Goal: Book appointment/travel/reservation

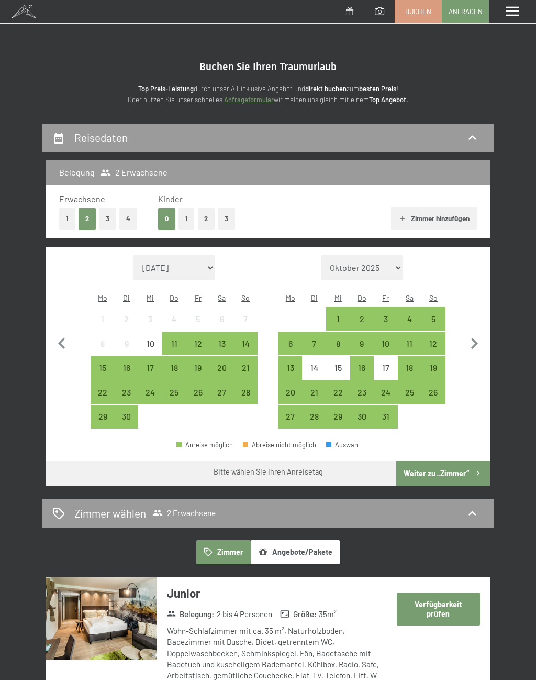
click at [149, 363] on div "17" at bounding box center [150, 374] width 22 height 22
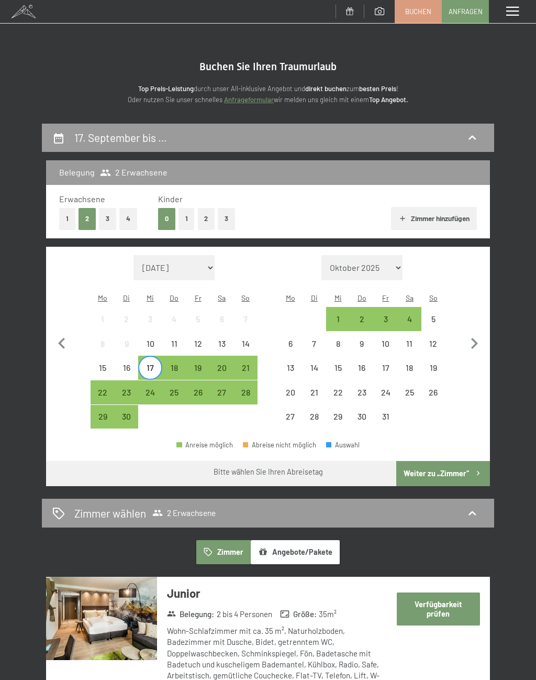
click at [224, 363] on div "20" at bounding box center [222, 374] width 22 height 22
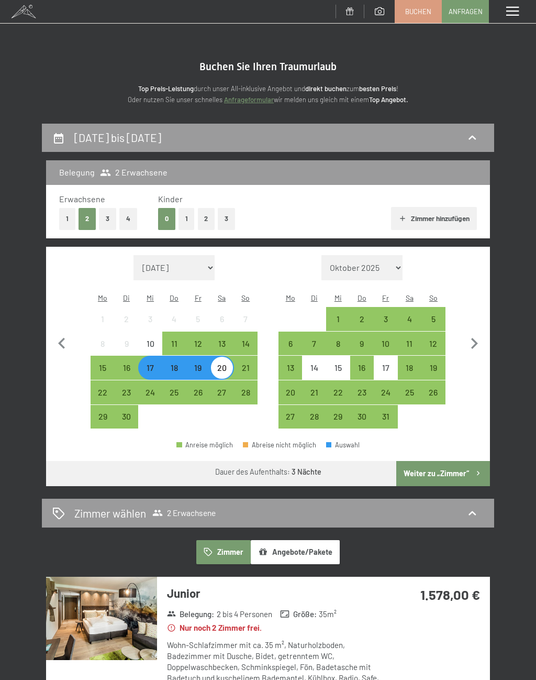
click at [71, 219] on button "1" at bounding box center [67, 218] width 16 height 21
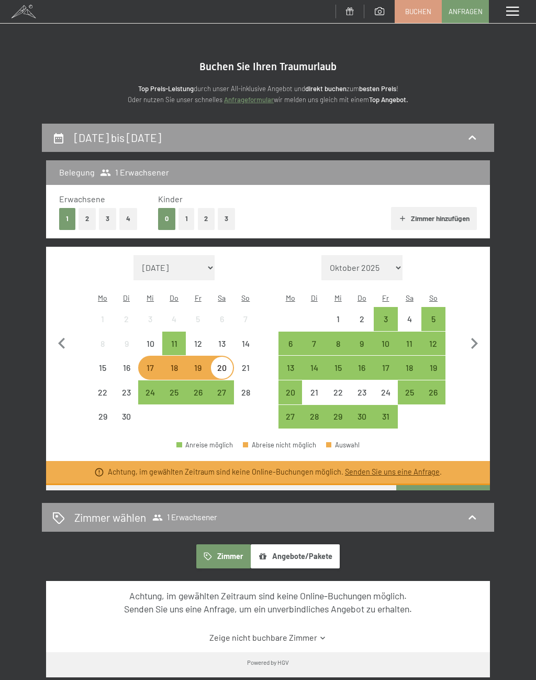
click at [432, 467] on link "Senden Sie uns eine Anfrage" at bounding box center [392, 471] width 95 height 9
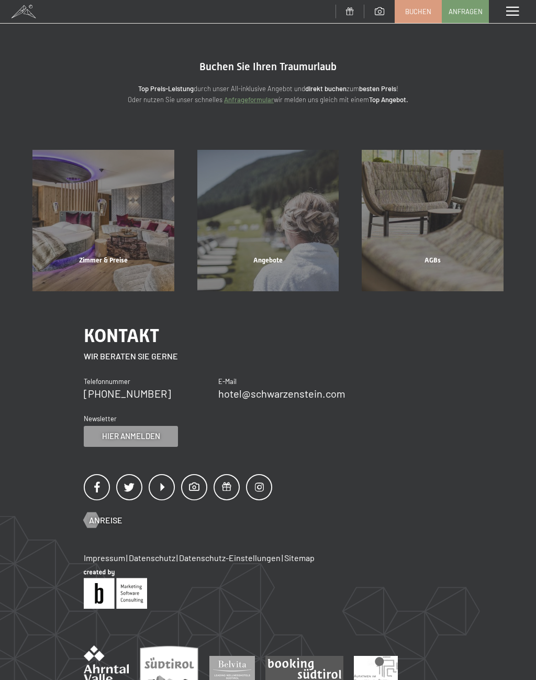
scroll to position [84, 0]
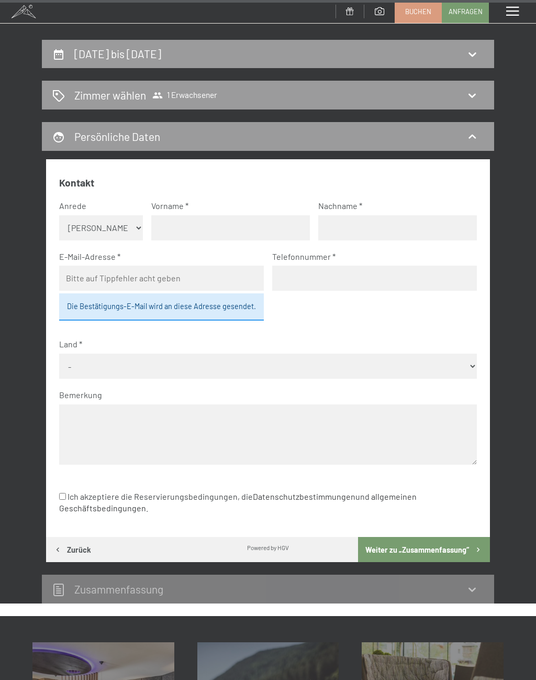
click at [72, 92] on div "Zimmer wählen 1 Erwachsener" at bounding box center [267, 94] width 431 height 15
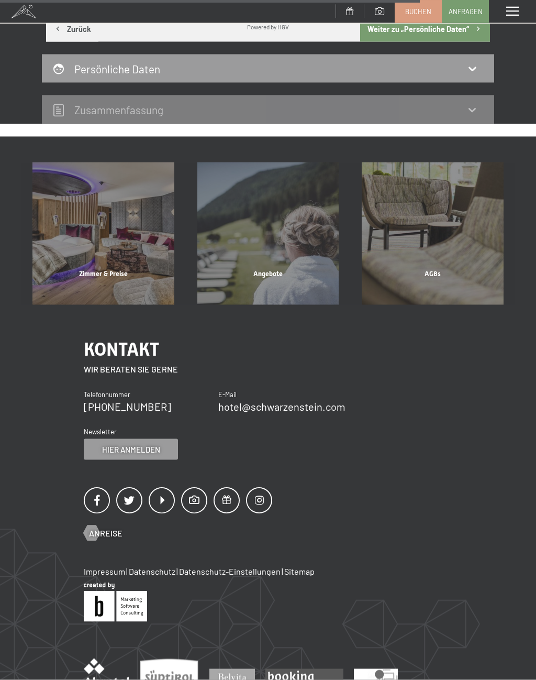
scroll to position [297, 0]
click at [118, 269] on div "Zimmer & Preise" at bounding box center [103, 287] width 165 height 36
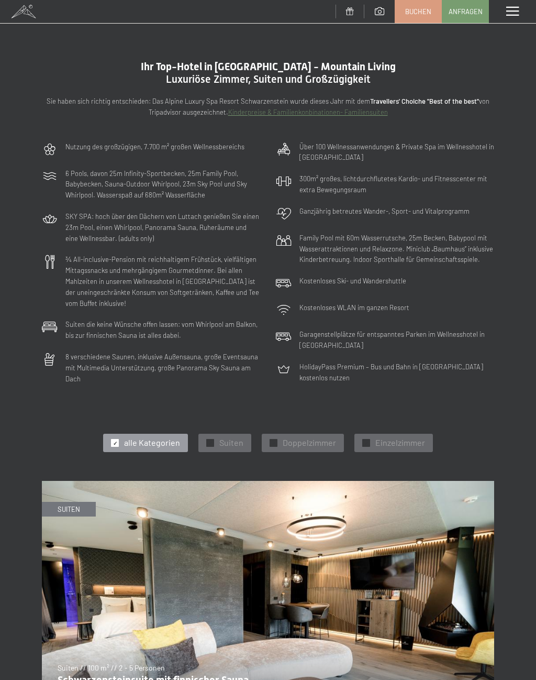
click at [367, 439] on span "✓" at bounding box center [366, 442] width 4 height 7
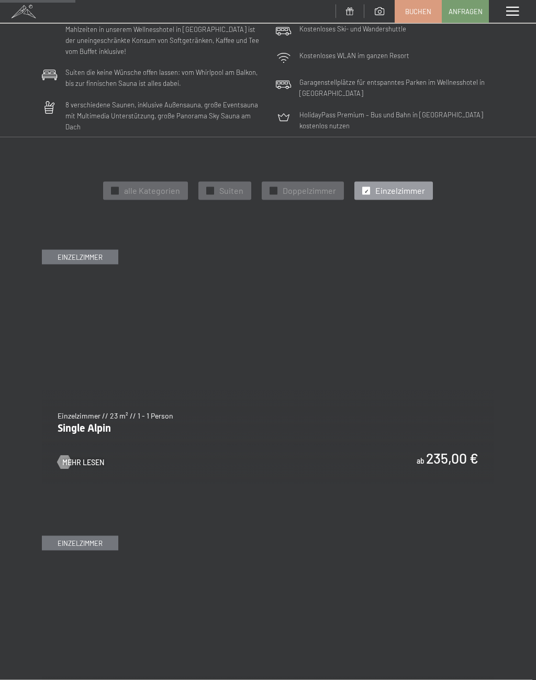
scroll to position [253, 0]
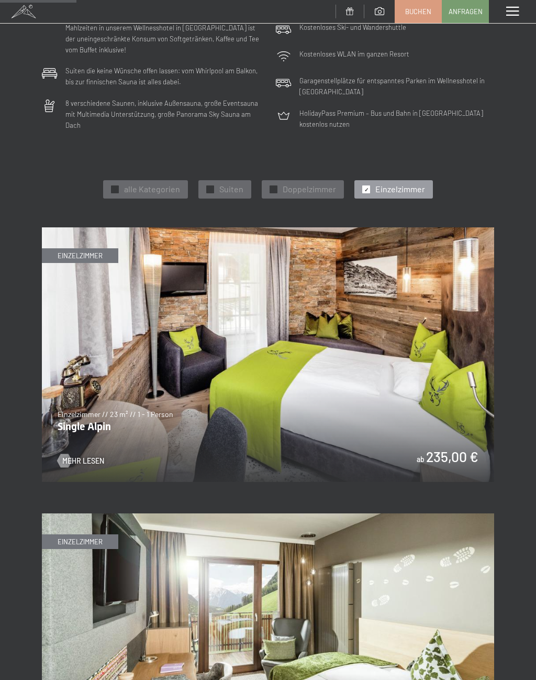
click at [372, 427] on img at bounding box center [268, 354] width 452 height 254
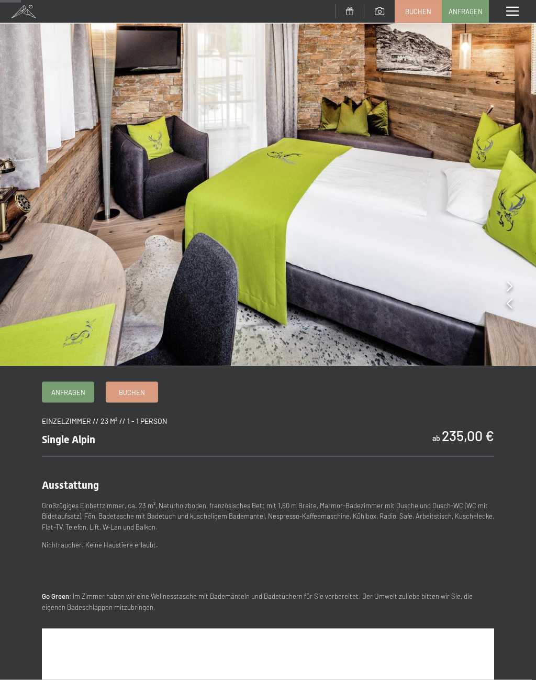
scroll to position [50, 0]
click at [146, 392] on link "Buchen" at bounding box center [131, 392] width 51 height 20
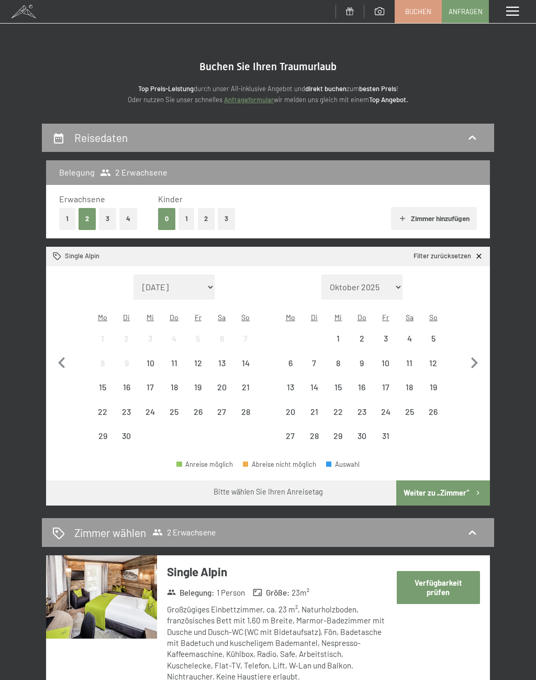
click at [153, 383] on div "17" at bounding box center [150, 394] width 22 height 22
click at [224, 375] on span "Einwilligung Marketing*" at bounding box center [211, 370] width 86 height 10
click at [162, 375] on input "Einwilligung Marketing*" at bounding box center [157, 370] width 10 height 10
click at [224, 372] on span "Einwilligung Marketing*" at bounding box center [211, 370] width 86 height 10
click at [162, 372] on input "Einwilligung Marketing*" at bounding box center [157, 370] width 10 height 10
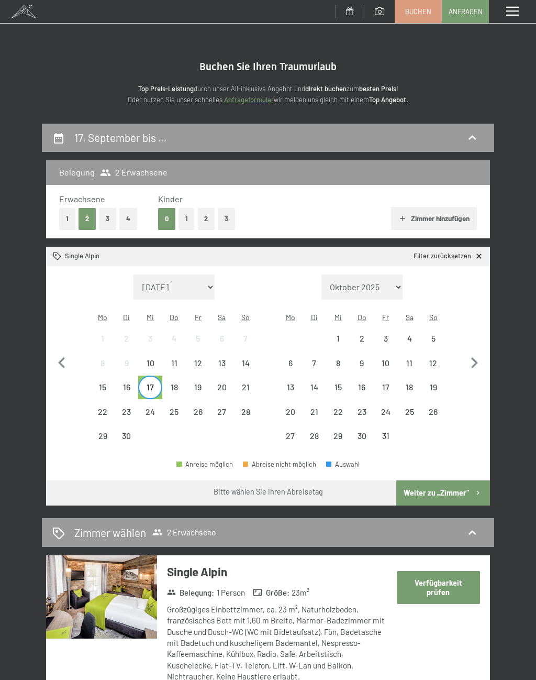
click at [220, 374] on span "Einwilligung Marketing*" at bounding box center [211, 370] width 86 height 10
click at [162, 374] on input "Einwilligung Marketing*" at bounding box center [157, 370] width 10 height 10
checkbox input "false"
click at [194, 383] on div "19" at bounding box center [198, 394] width 22 height 22
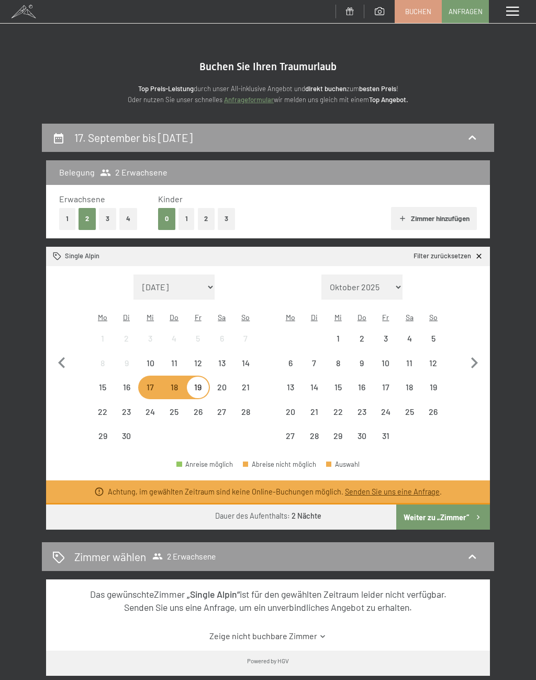
click at [241, 383] on div "21" at bounding box center [246, 394] width 22 height 22
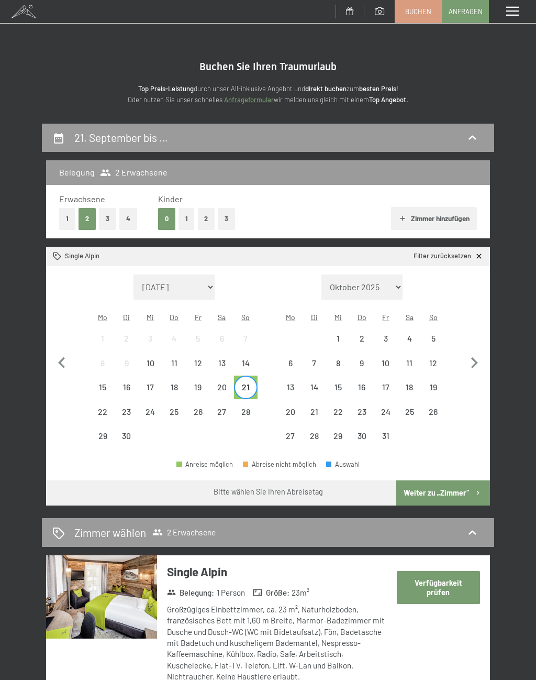
click at [124, 383] on div "16" at bounding box center [127, 394] width 22 height 22
click at [244, 383] on div "21" at bounding box center [246, 394] width 22 height 22
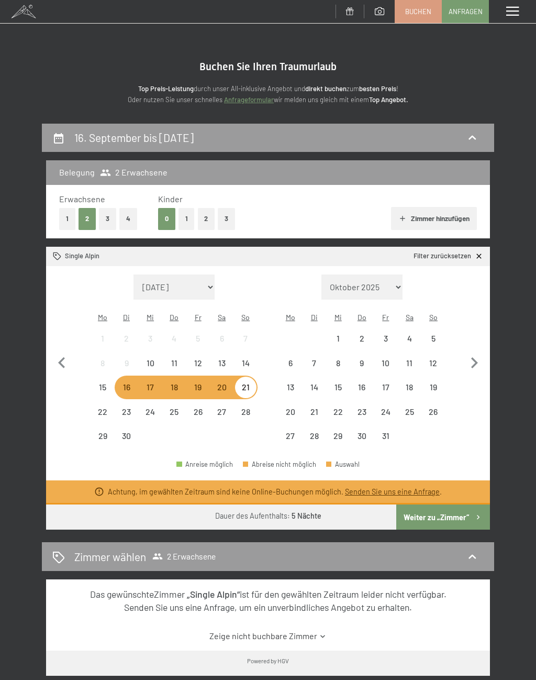
click at [435, 512] on button "Weiter zu „Zimmer“" at bounding box center [443, 516] width 94 height 25
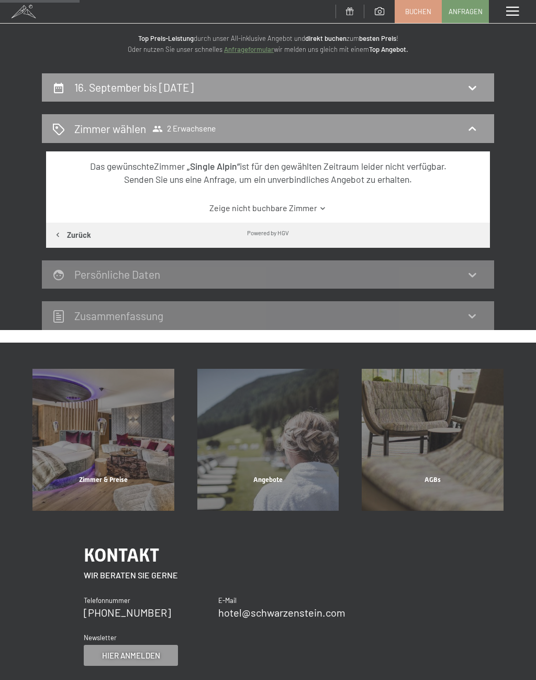
scroll to position [49, 0]
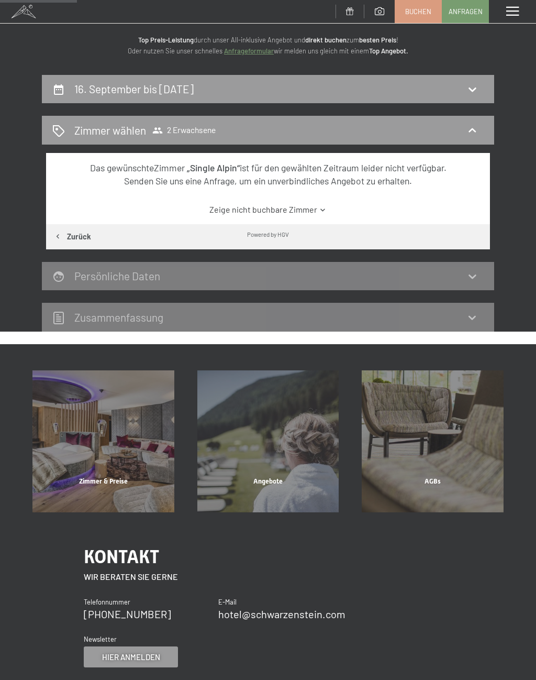
click at [313, 213] on link "Zeige nicht buchbare Zimmer" at bounding box center [267, 210] width 417 height 12
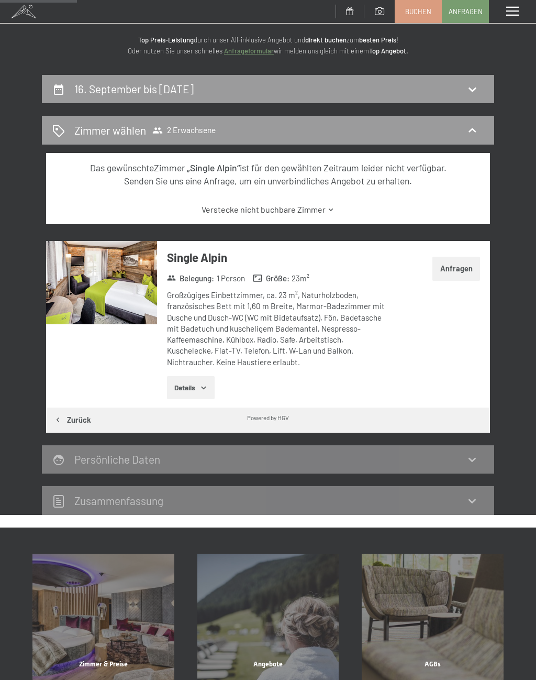
click at [97, 284] on img at bounding box center [101, 282] width 111 height 83
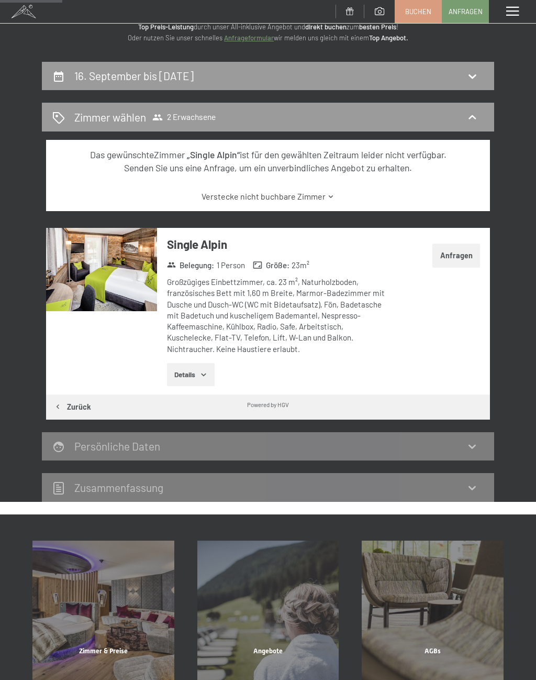
scroll to position [0, 0]
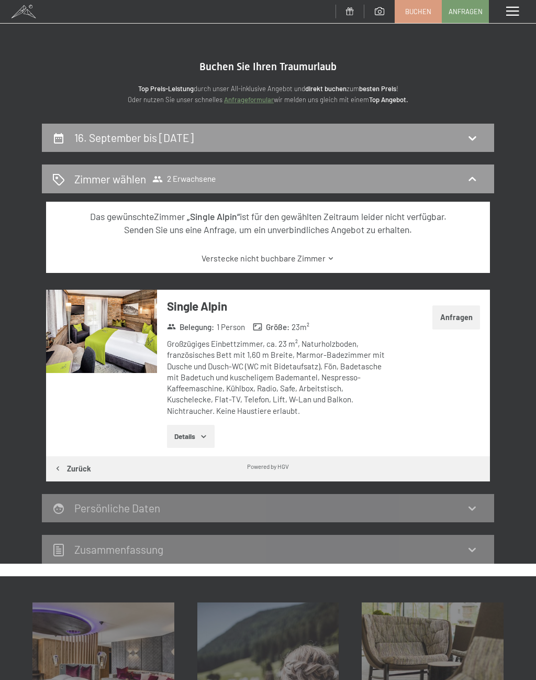
click at [471, 134] on icon at bounding box center [472, 137] width 13 height 13
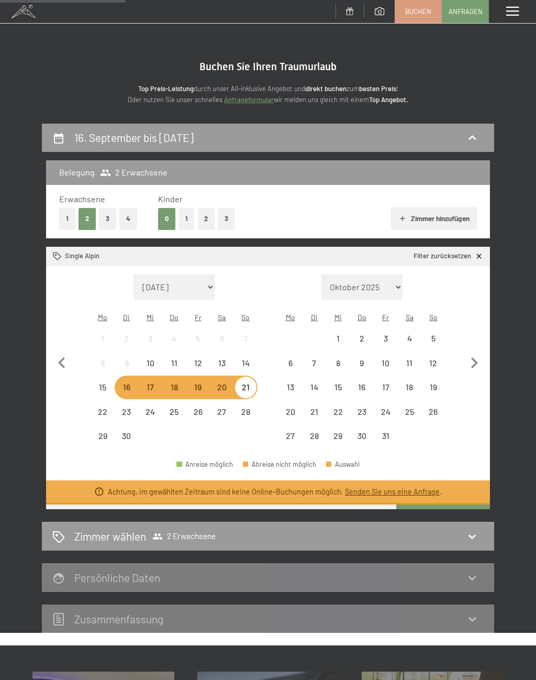
scroll to position [123, 0]
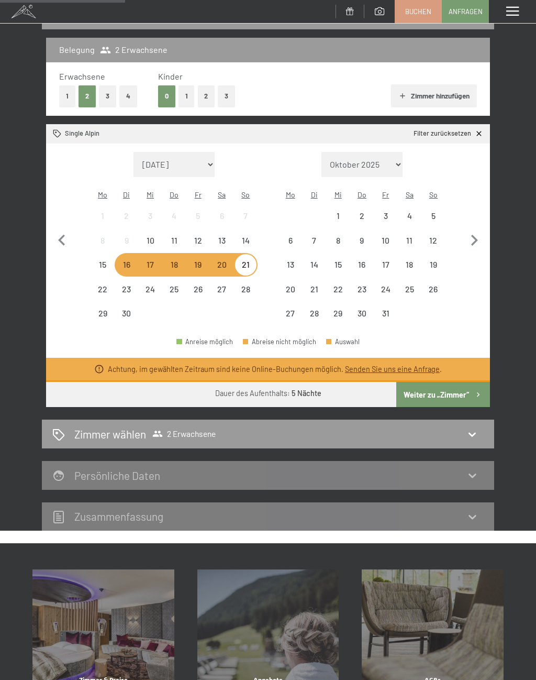
click at [149, 260] on div "17" at bounding box center [150, 271] width 22 height 22
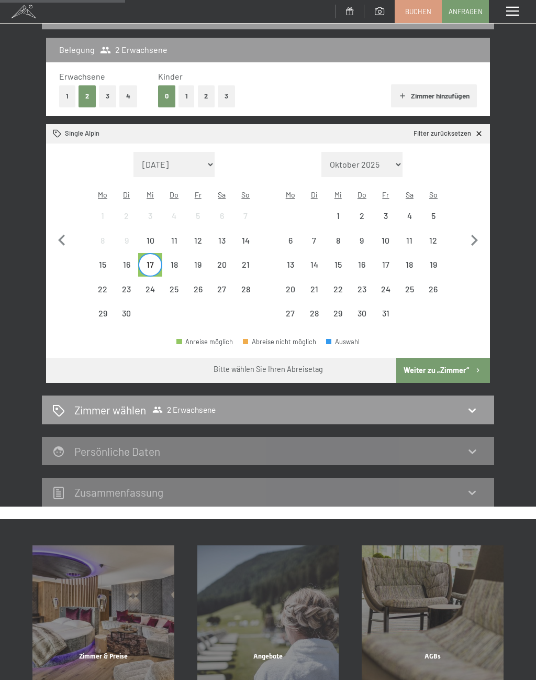
click at [226, 260] on div "20" at bounding box center [222, 271] width 22 height 22
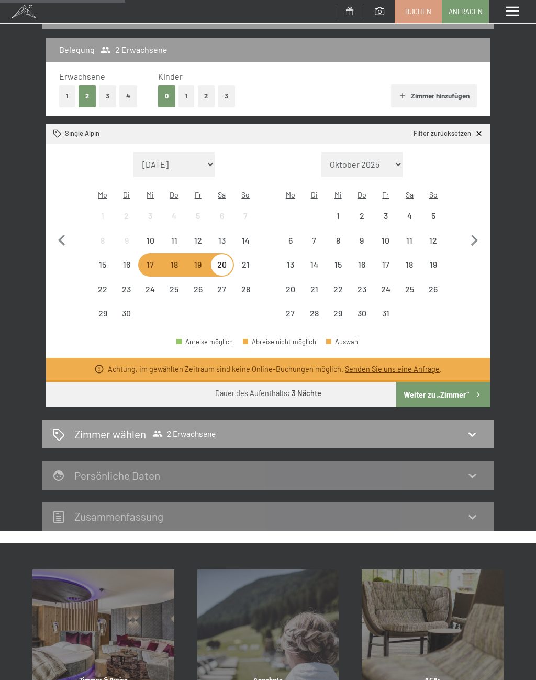
click at [444, 382] on button "Weiter zu „Zimmer“" at bounding box center [443, 394] width 94 height 25
